Goal: Task Accomplishment & Management: Use online tool/utility

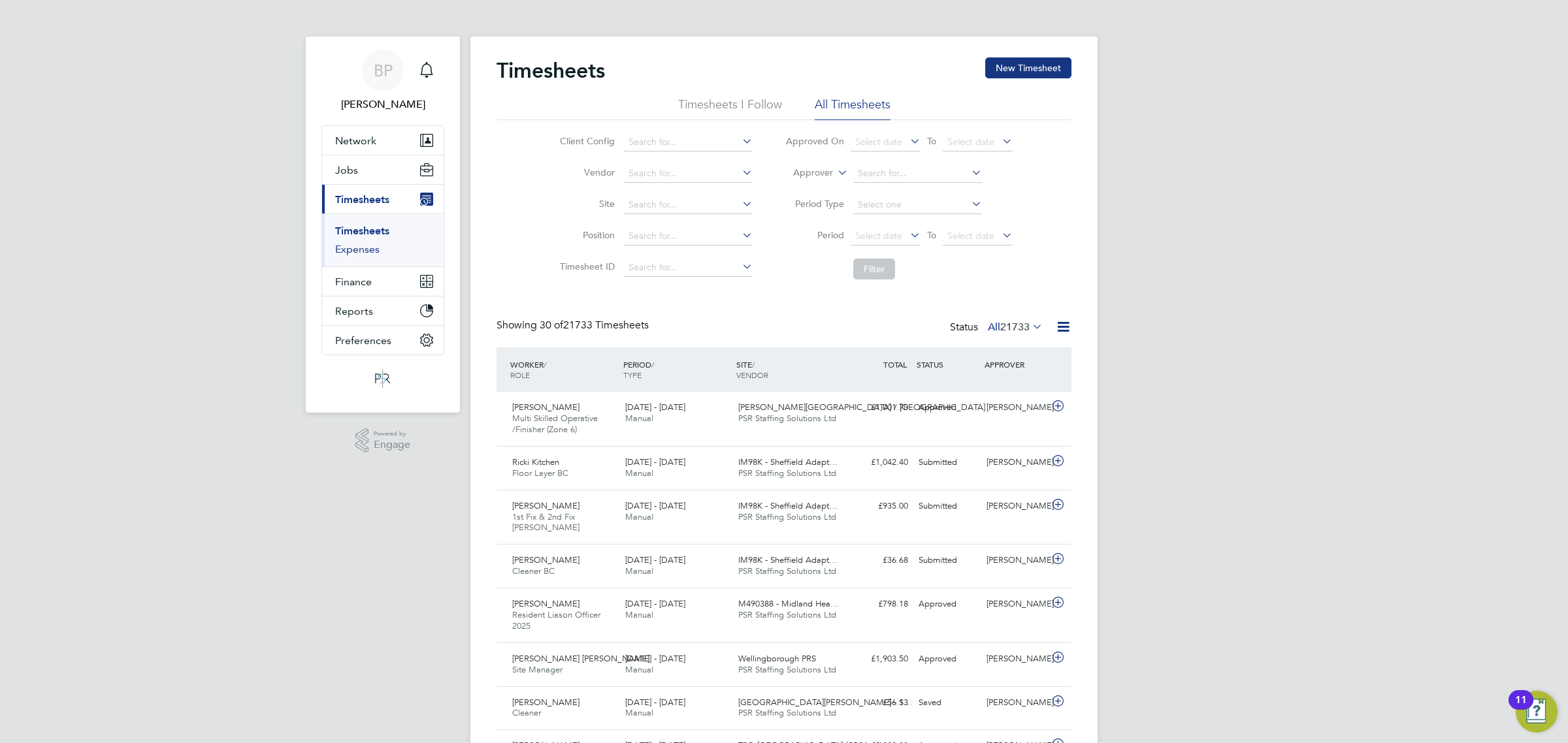
drag, startPoint x: 354, startPoint y: 248, endPoint x: 359, endPoint y: 242, distance: 7.8
click at [354, 248] on link "Expenses" at bounding box center [357, 249] width 44 height 12
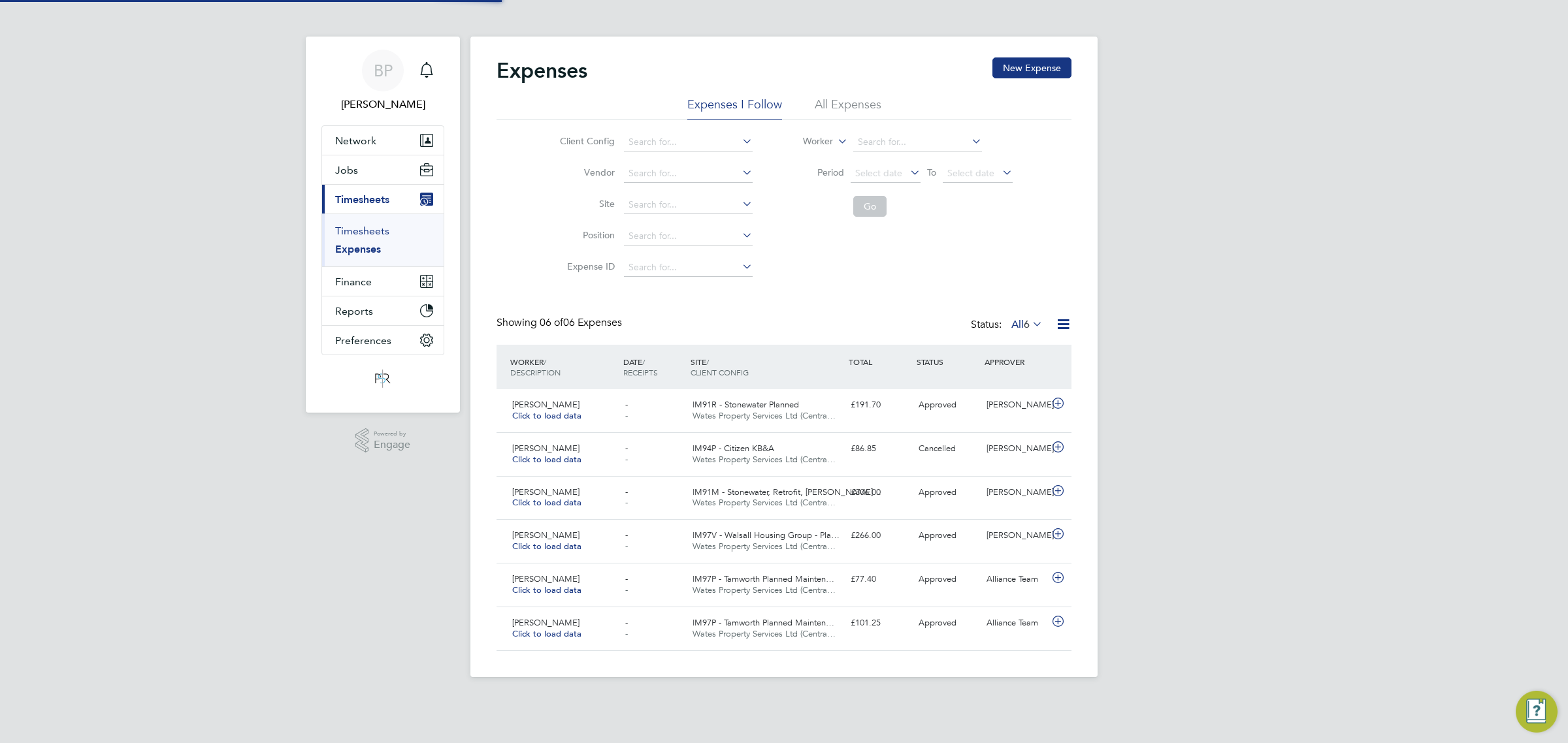
click at [363, 227] on link "Timesheets" at bounding box center [363, 231] width 55 height 12
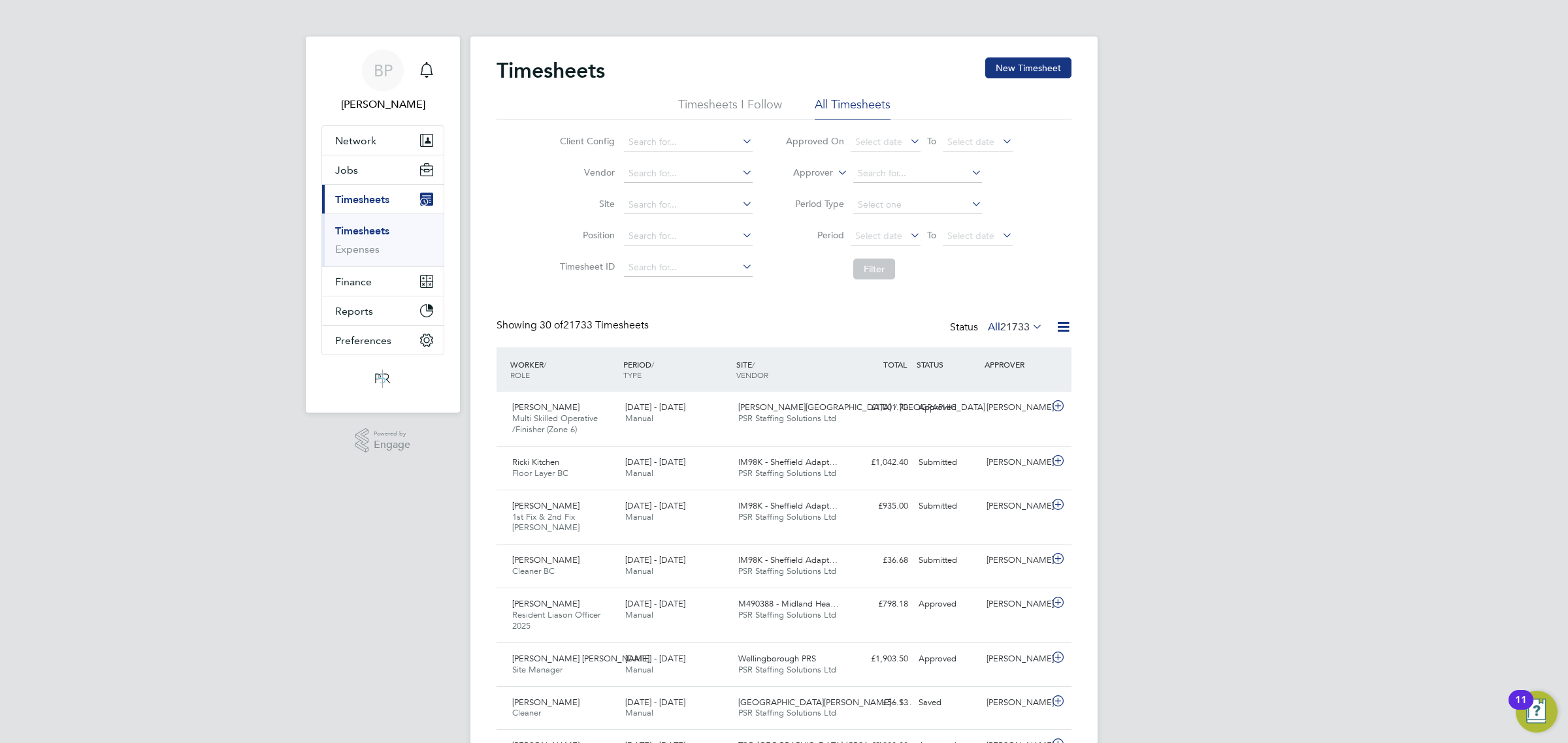
click at [1065, 326] on icon at bounding box center [1064, 327] width 16 height 16
click at [955, 358] on li "Export Timesheets" at bounding box center [982, 358] width 173 height 18
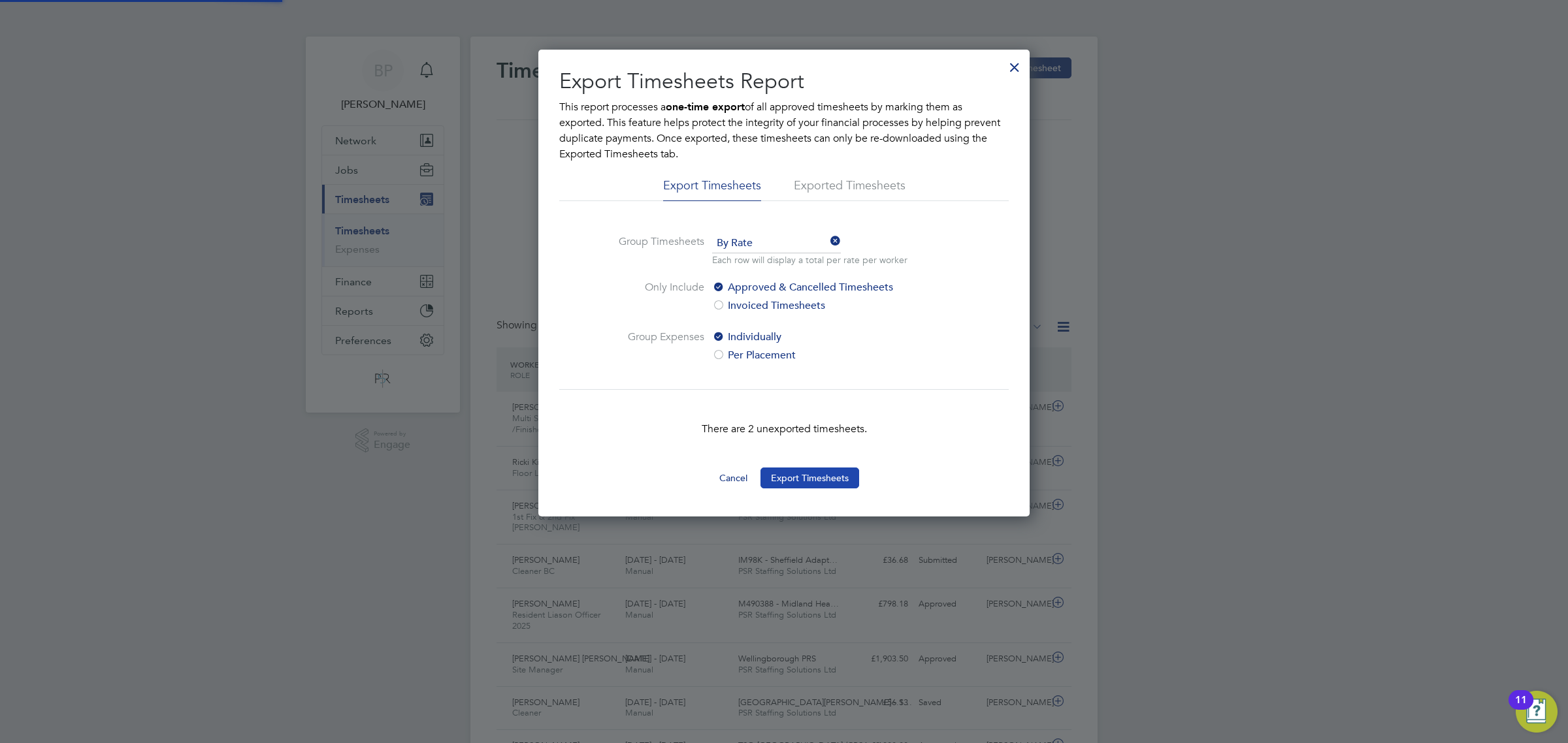
click at [831, 485] on button "Export Timesheets" at bounding box center [810, 478] width 99 height 21
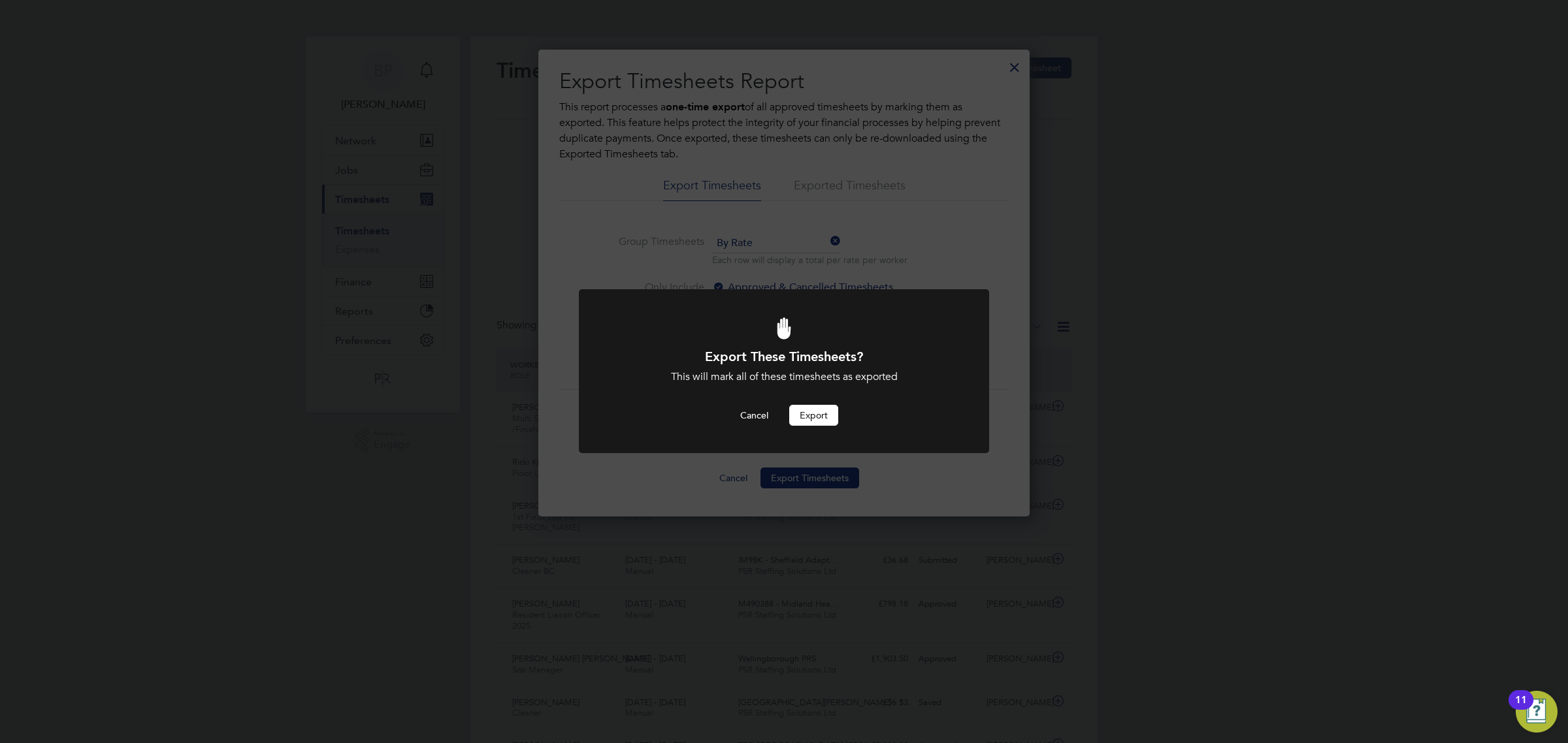
click at [823, 416] on button "Export" at bounding box center [814, 415] width 49 height 21
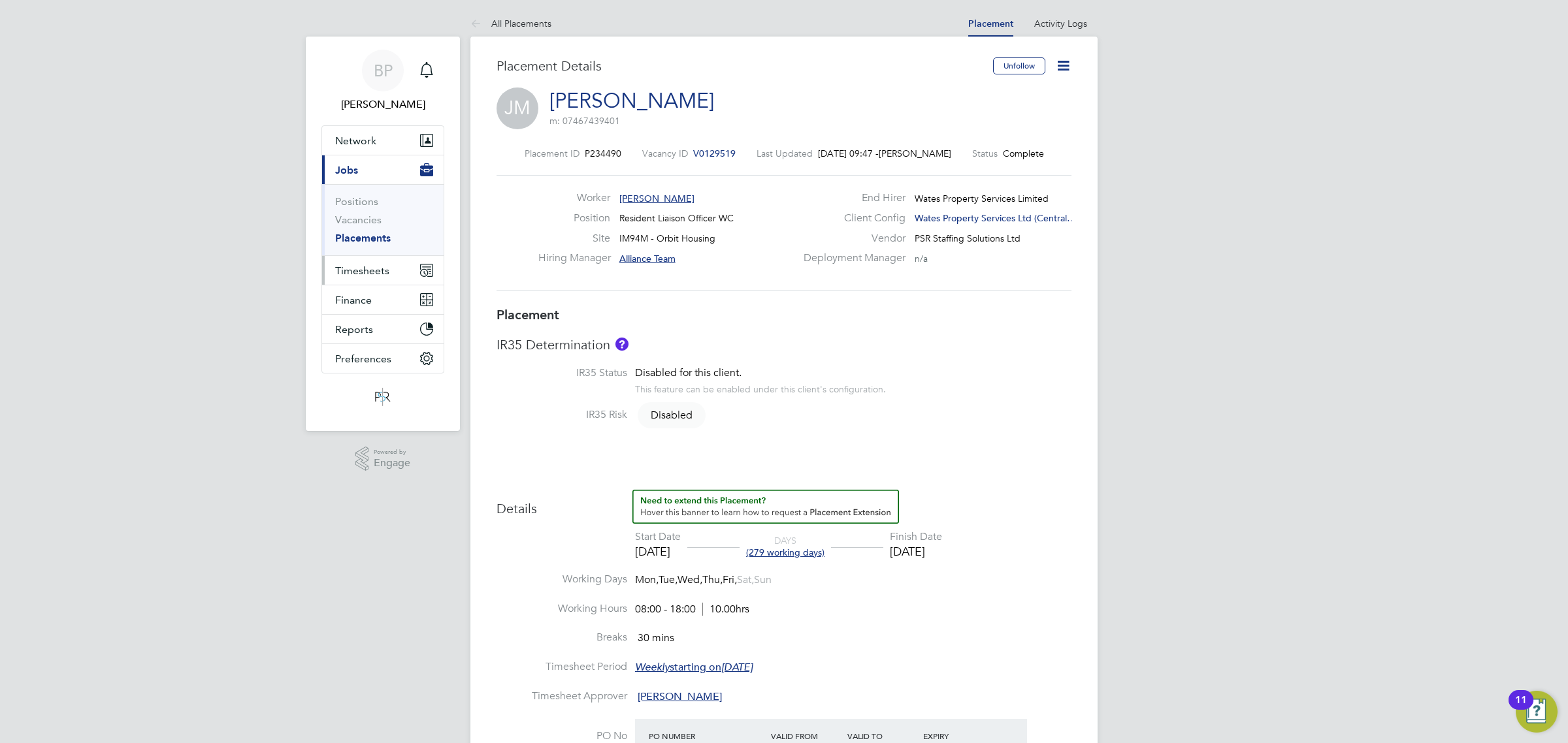
click at [367, 273] on span "Timesheets" at bounding box center [363, 270] width 55 height 12
click at [371, 233] on link "Timesheets" at bounding box center [363, 231] width 55 height 12
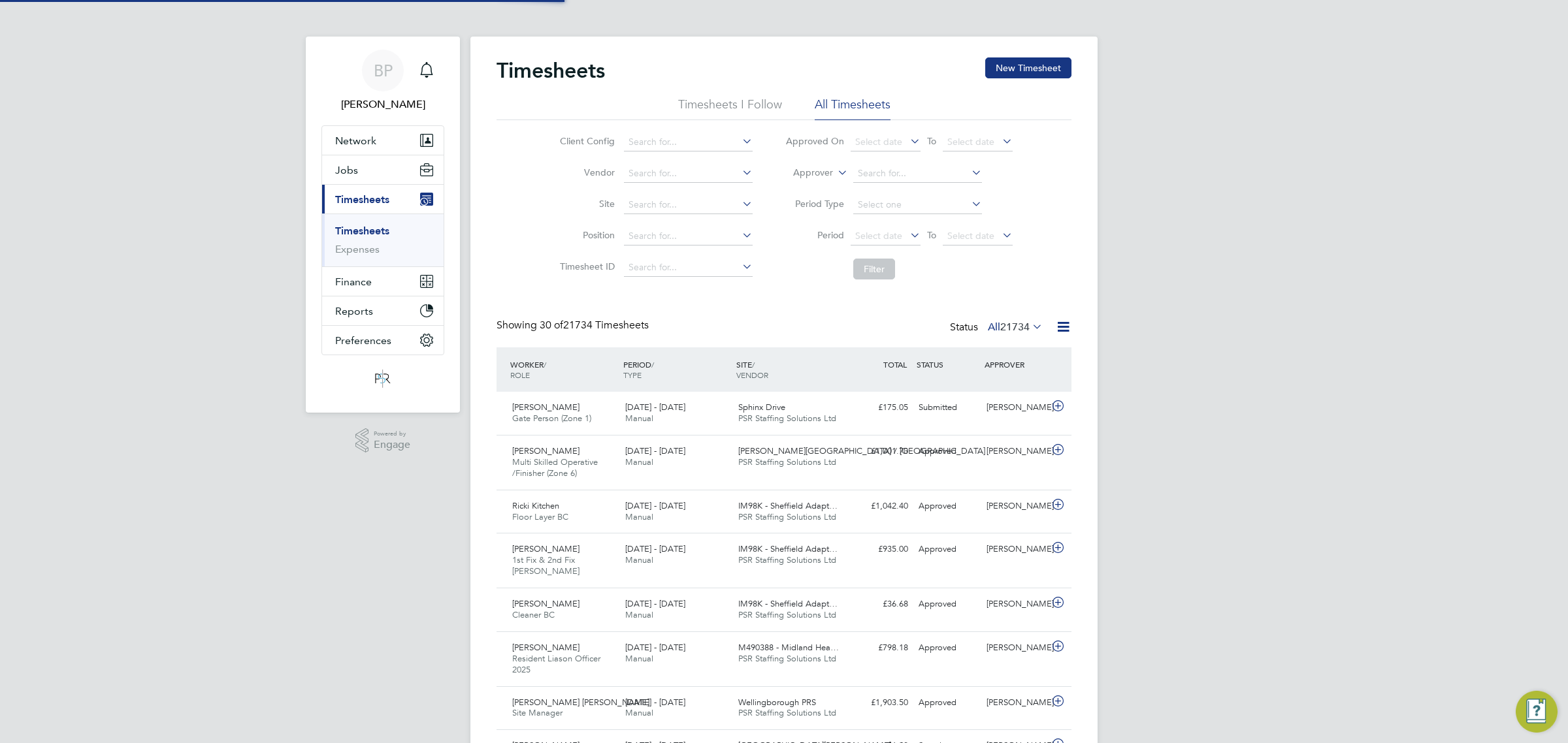
click at [1065, 326] on icon at bounding box center [1064, 327] width 16 height 16
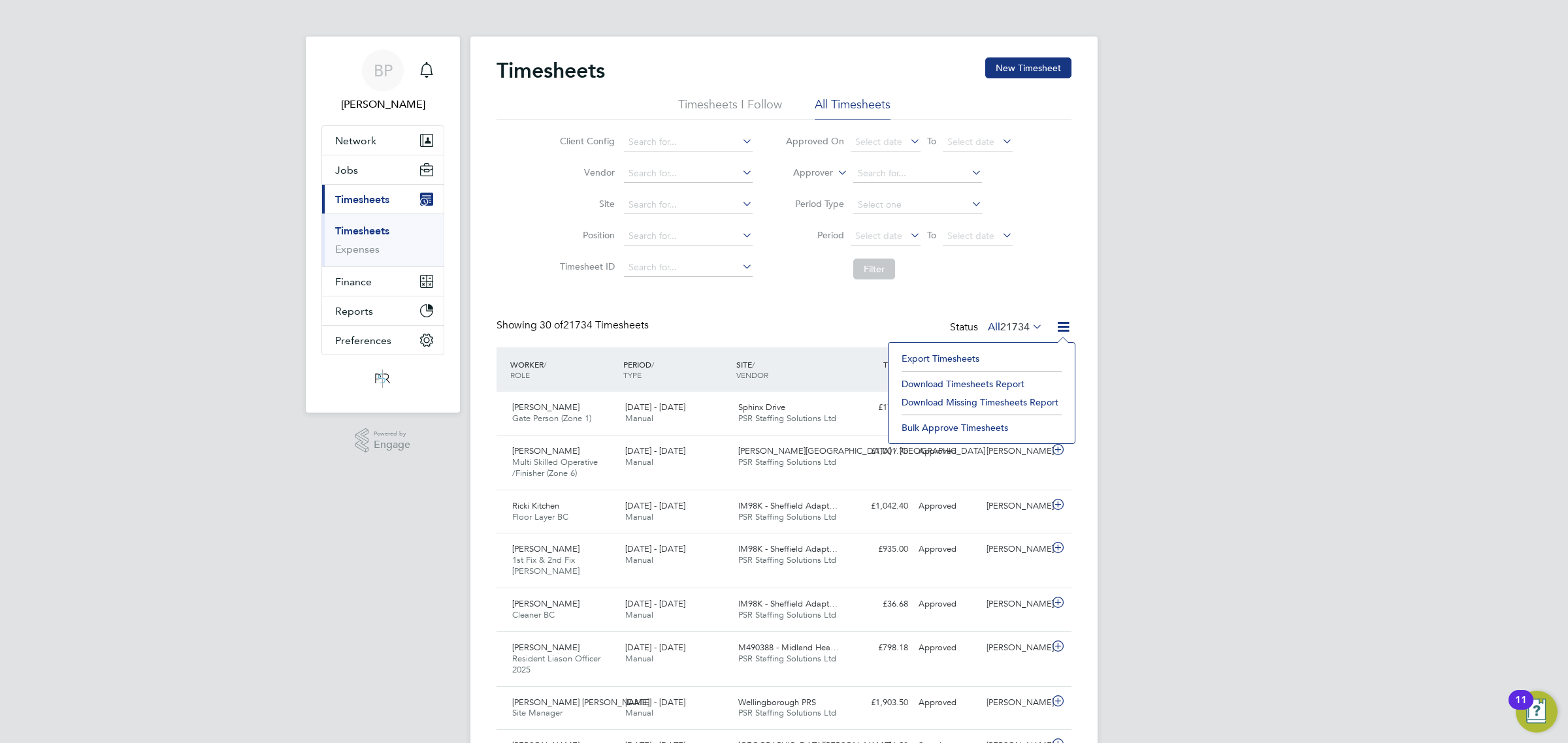
click at [940, 354] on li "Export Timesheets" at bounding box center [982, 358] width 173 height 18
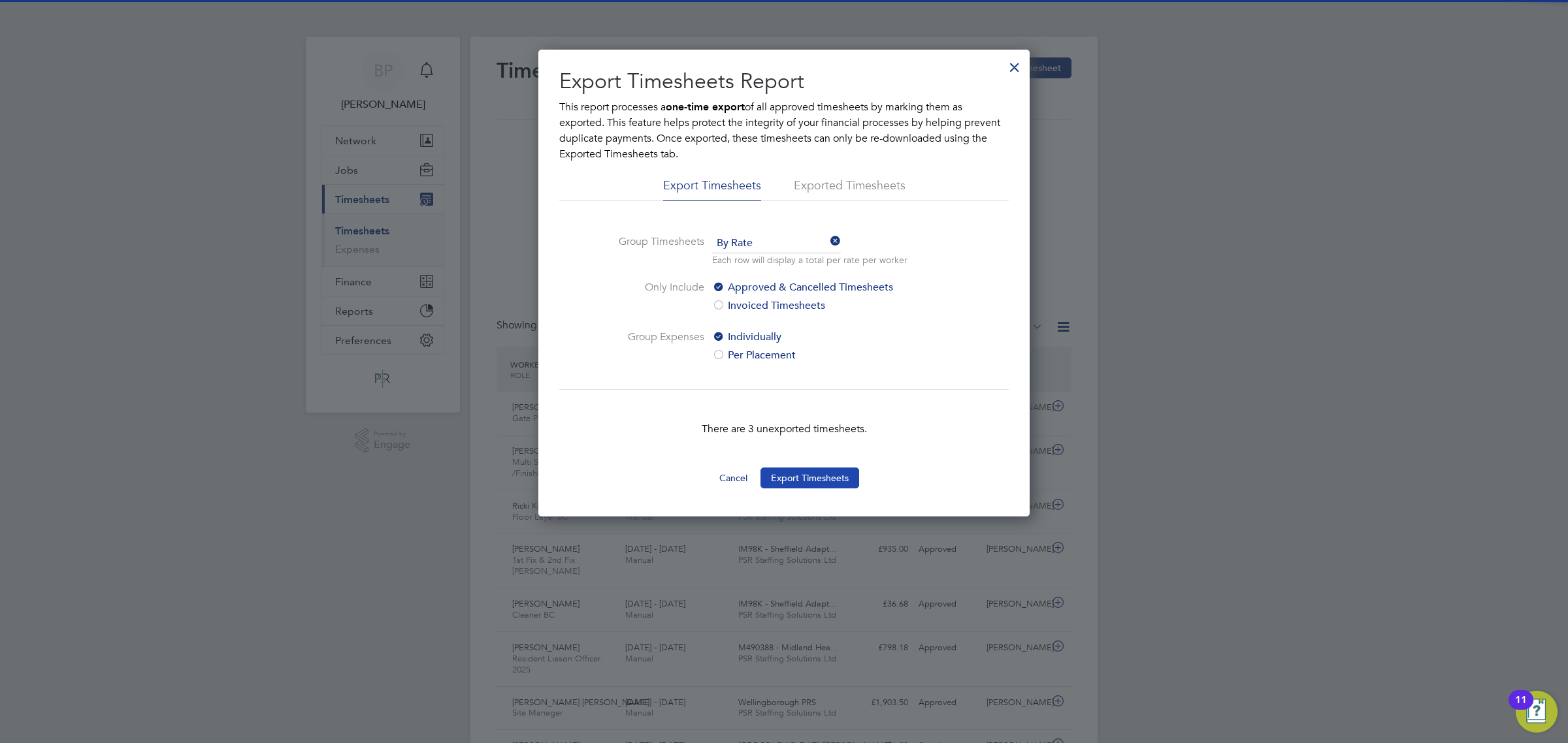
click at [821, 484] on button "Export Timesheets" at bounding box center [810, 478] width 99 height 21
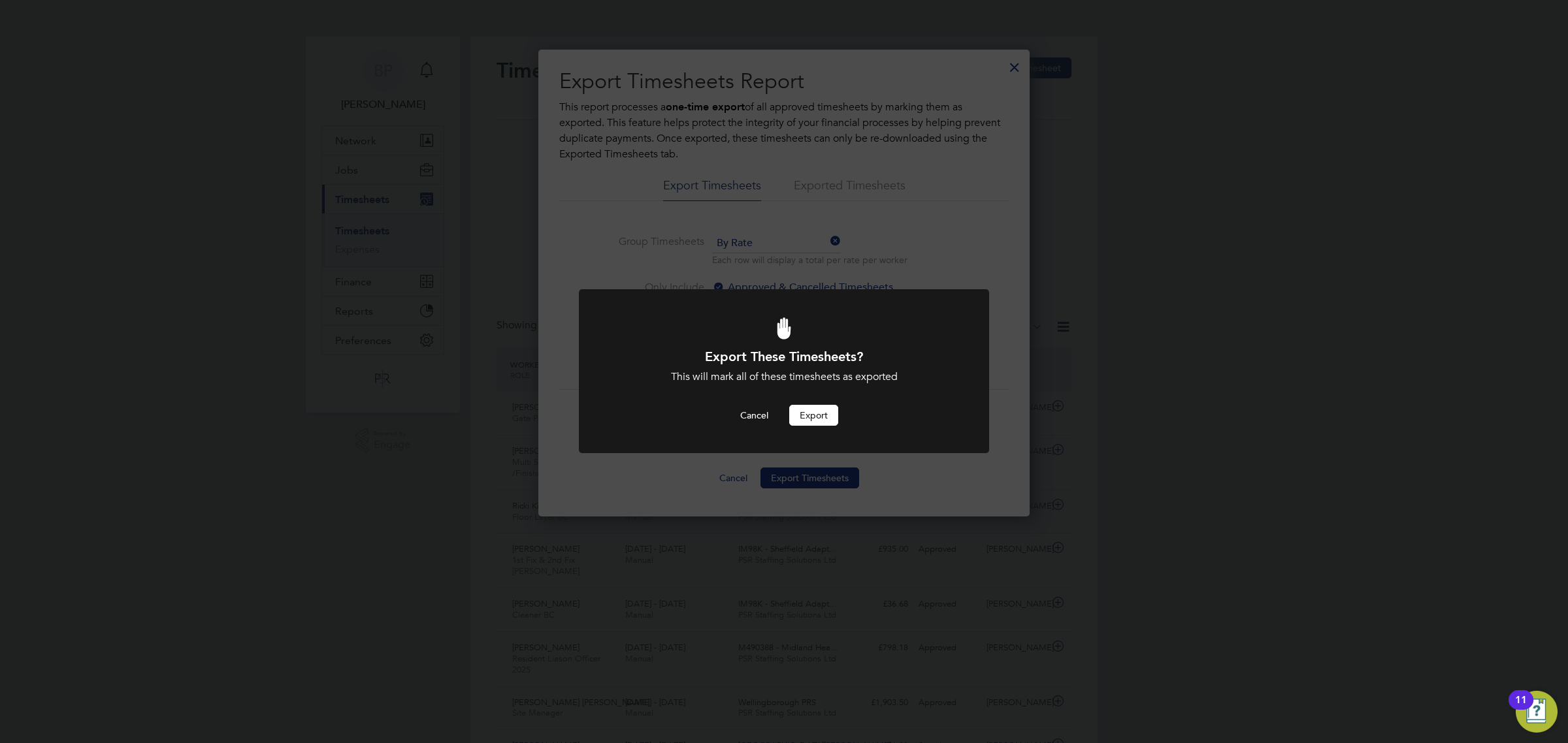
click at [819, 412] on button "Export" at bounding box center [814, 415] width 49 height 21
